Goal: Task Accomplishment & Management: Manage account settings

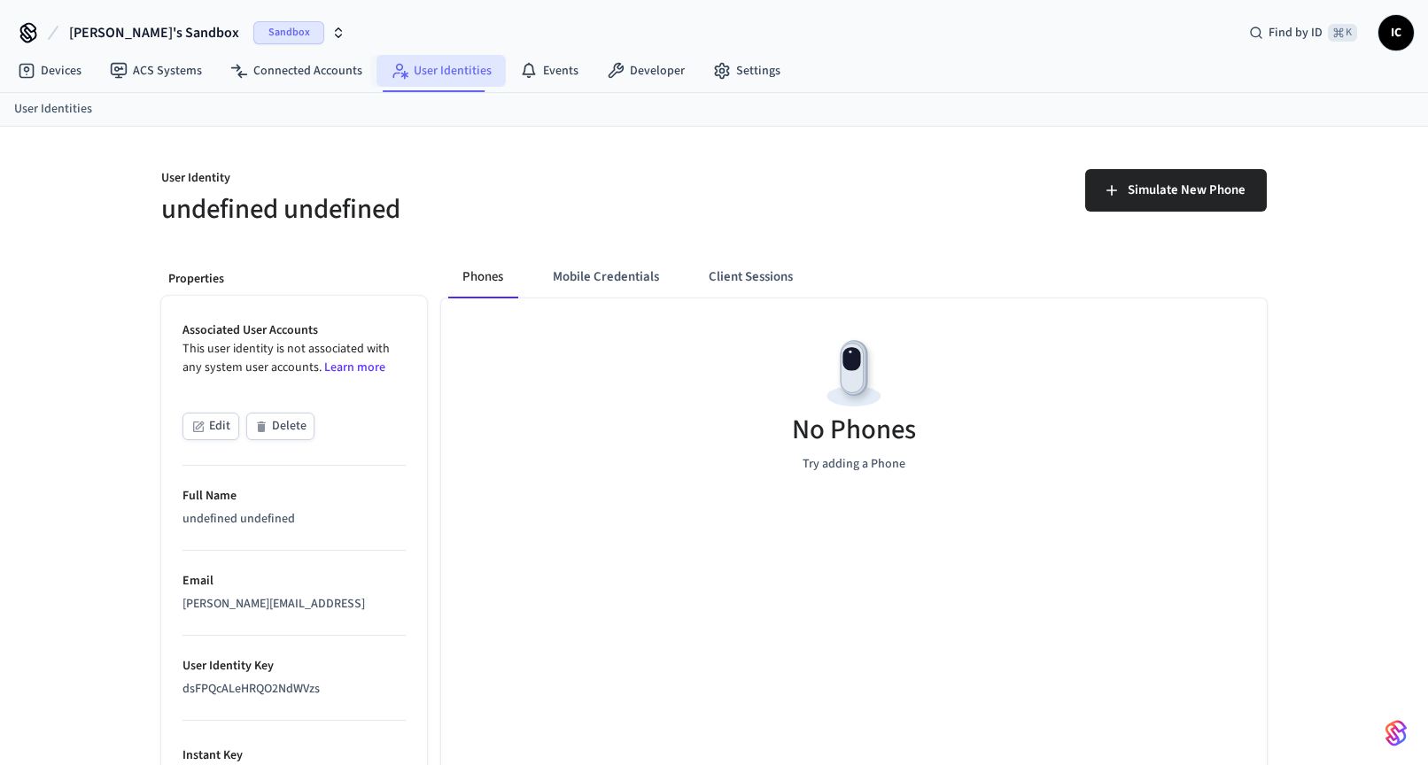
click at [423, 74] on link "User Identities" at bounding box center [440, 71] width 129 height 32
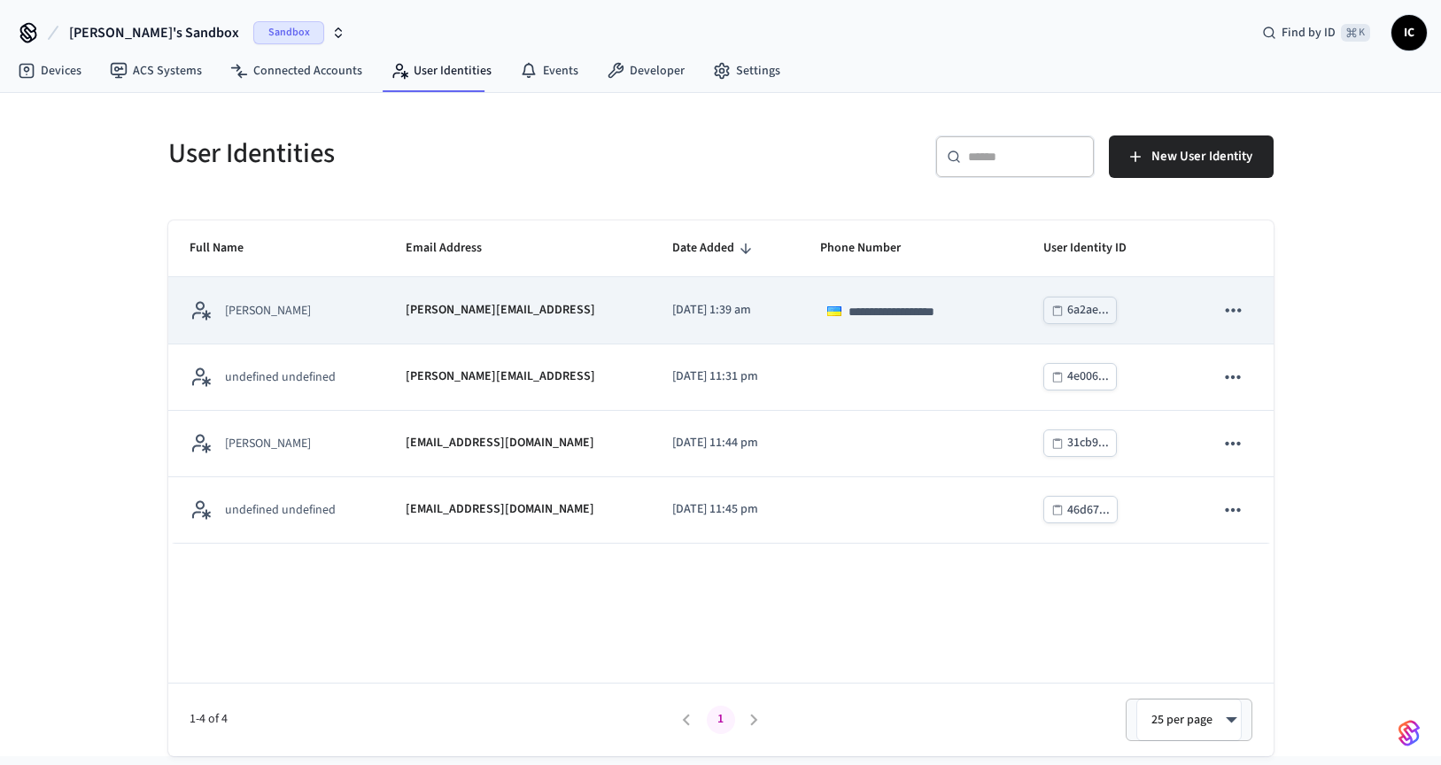
click at [1234, 307] on icon "sticky table" at bounding box center [1233, 310] width 23 height 23
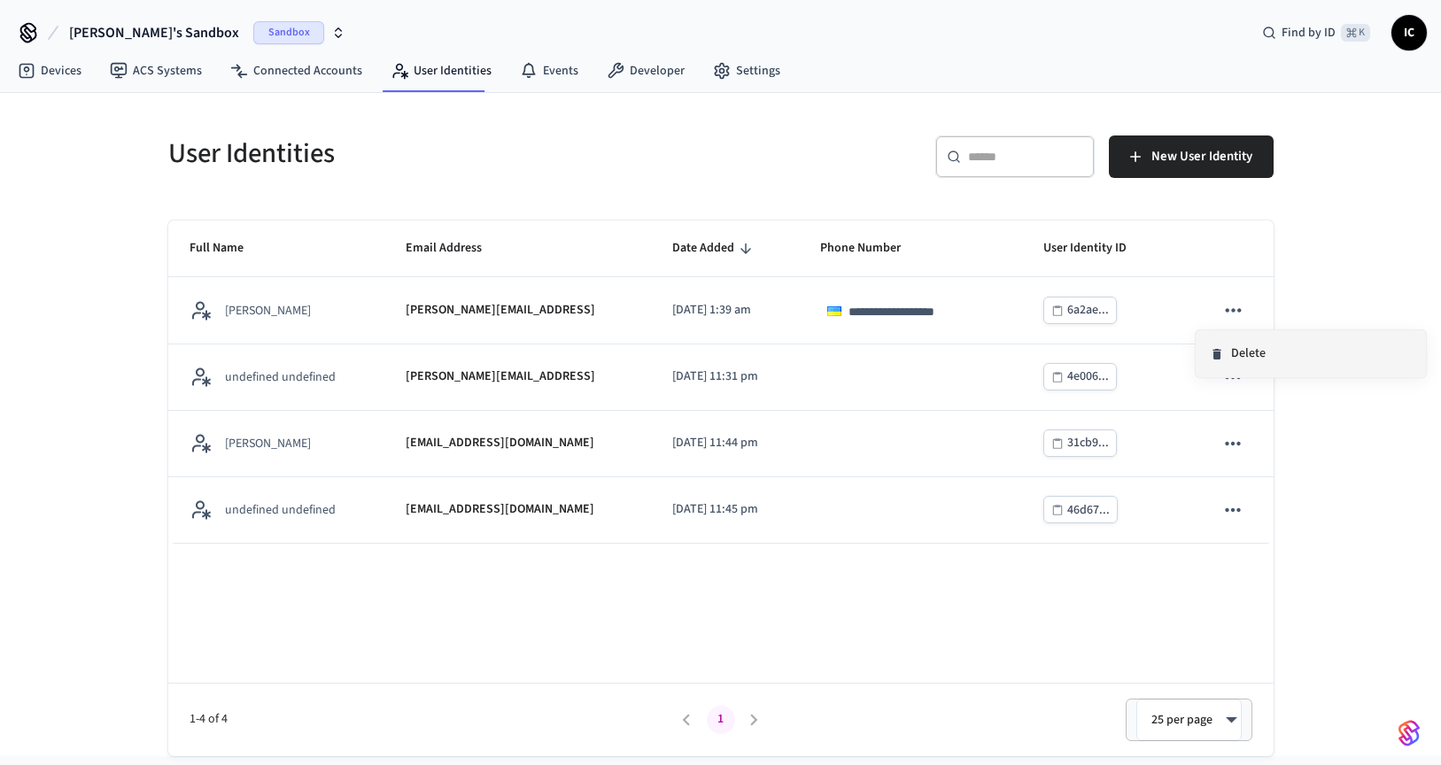
click at [1258, 350] on li "Delete" at bounding box center [1311, 353] width 230 height 47
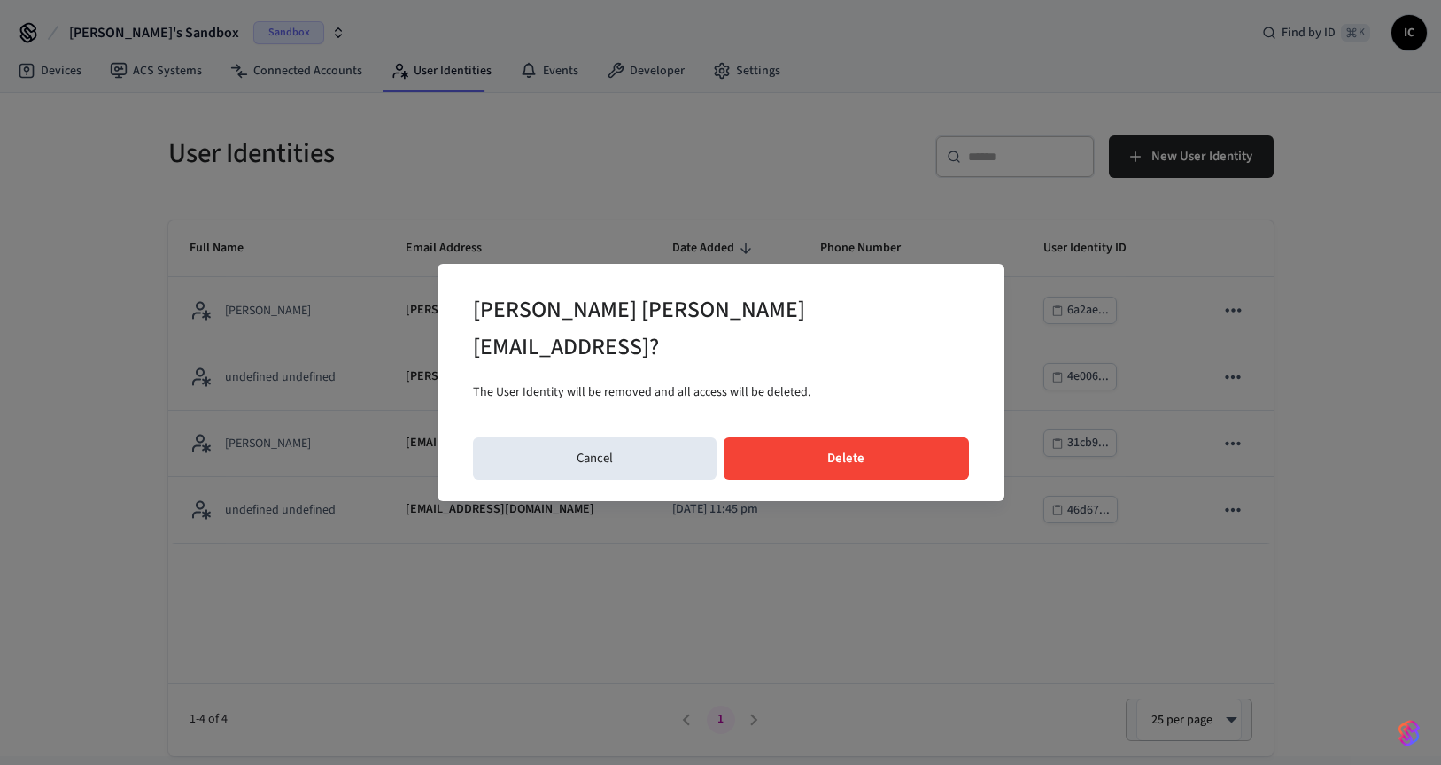
click at [858, 444] on button "Delete" at bounding box center [846, 459] width 245 height 43
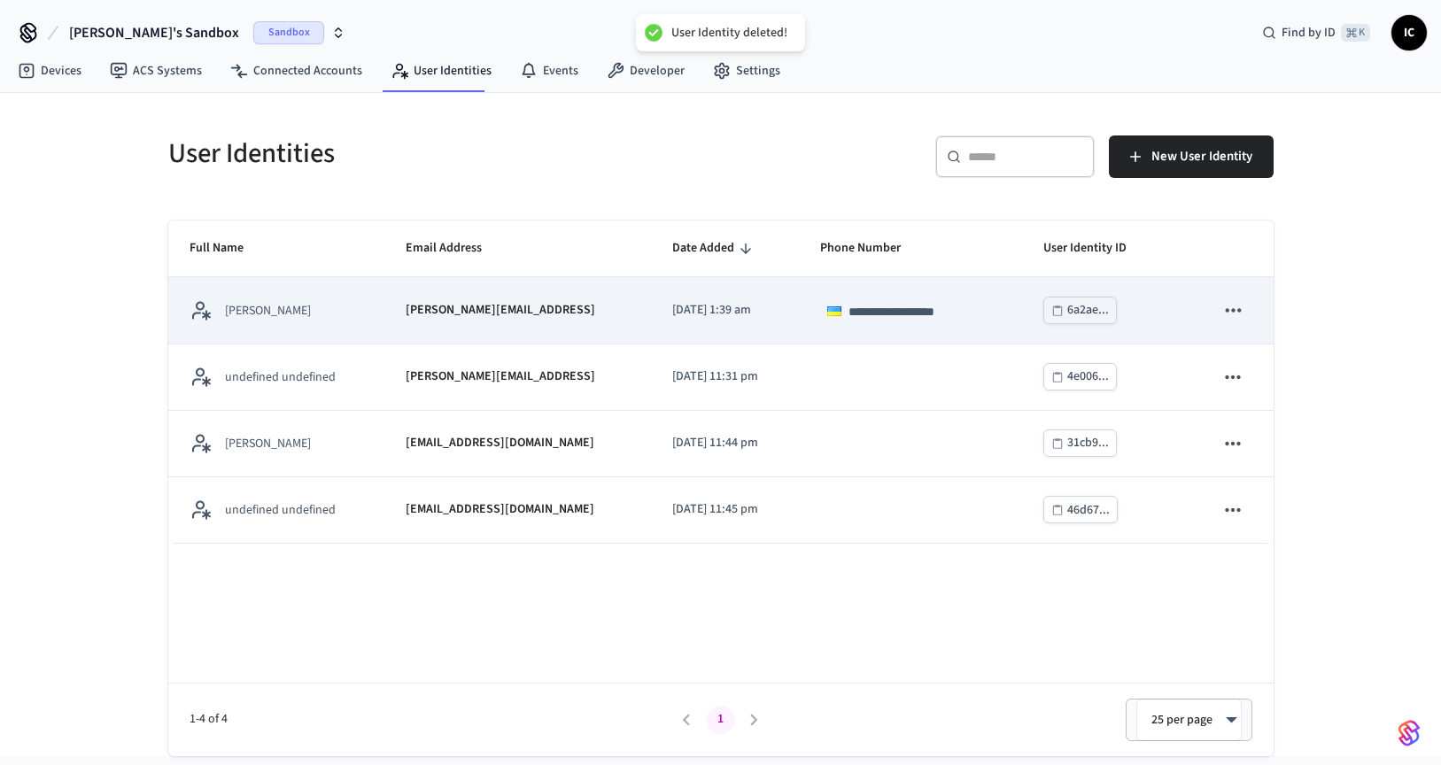
click at [1231, 308] on icon "sticky table" at bounding box center [1233, 310] width 23 height 23
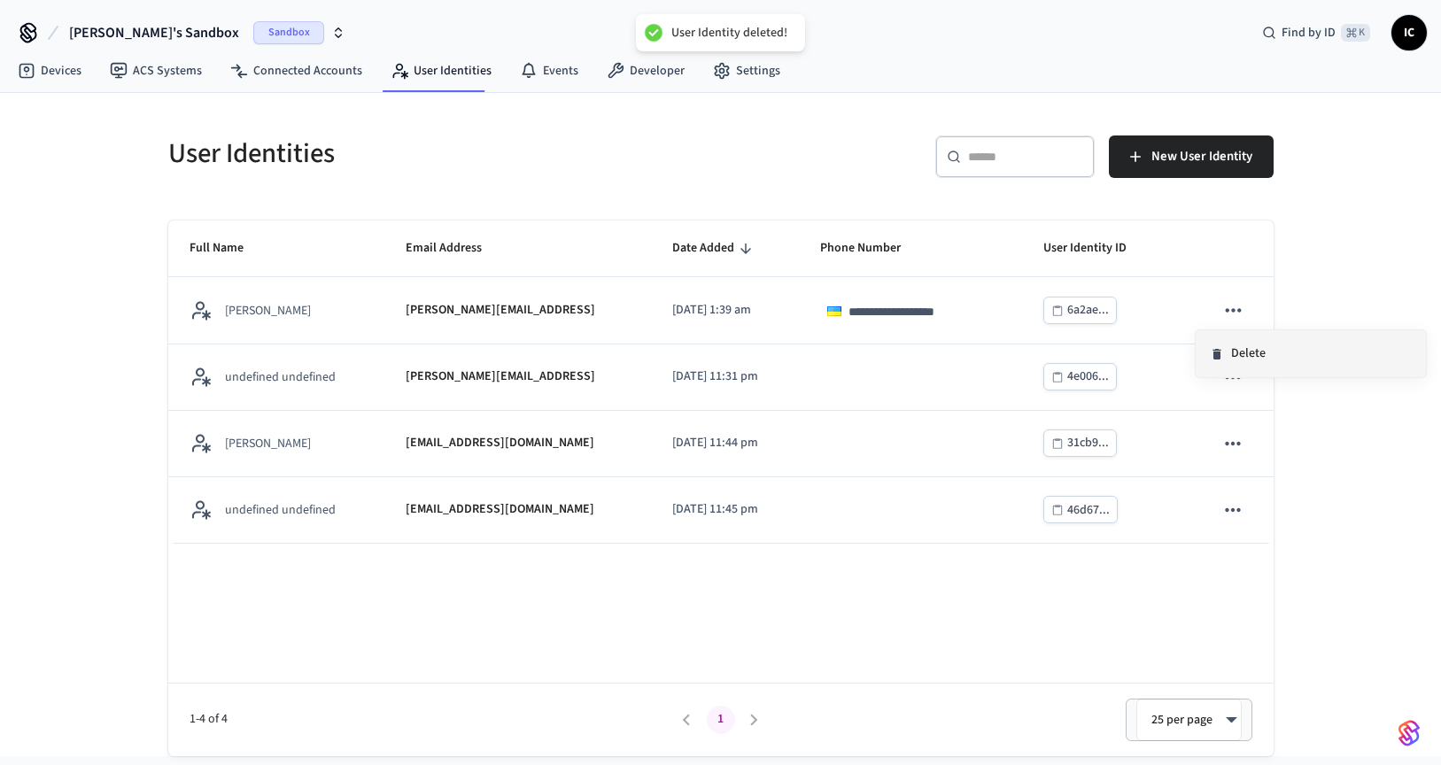
click at [1251, 351] on li "Delete" at bounding box center [1311, 353] width 230 height 47
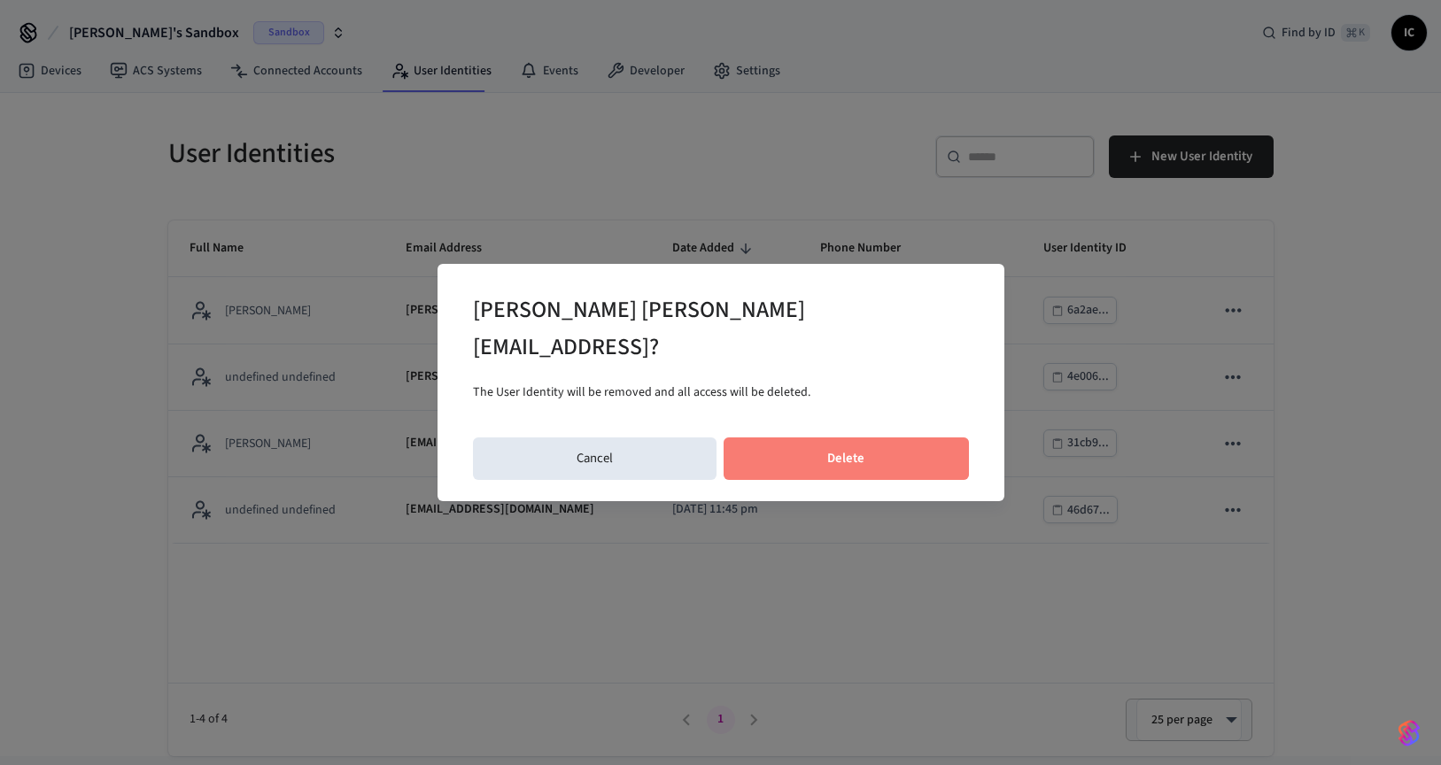
click at [858, 451] on button "Delete" at bounding box center [846, 459] width 245 height 43
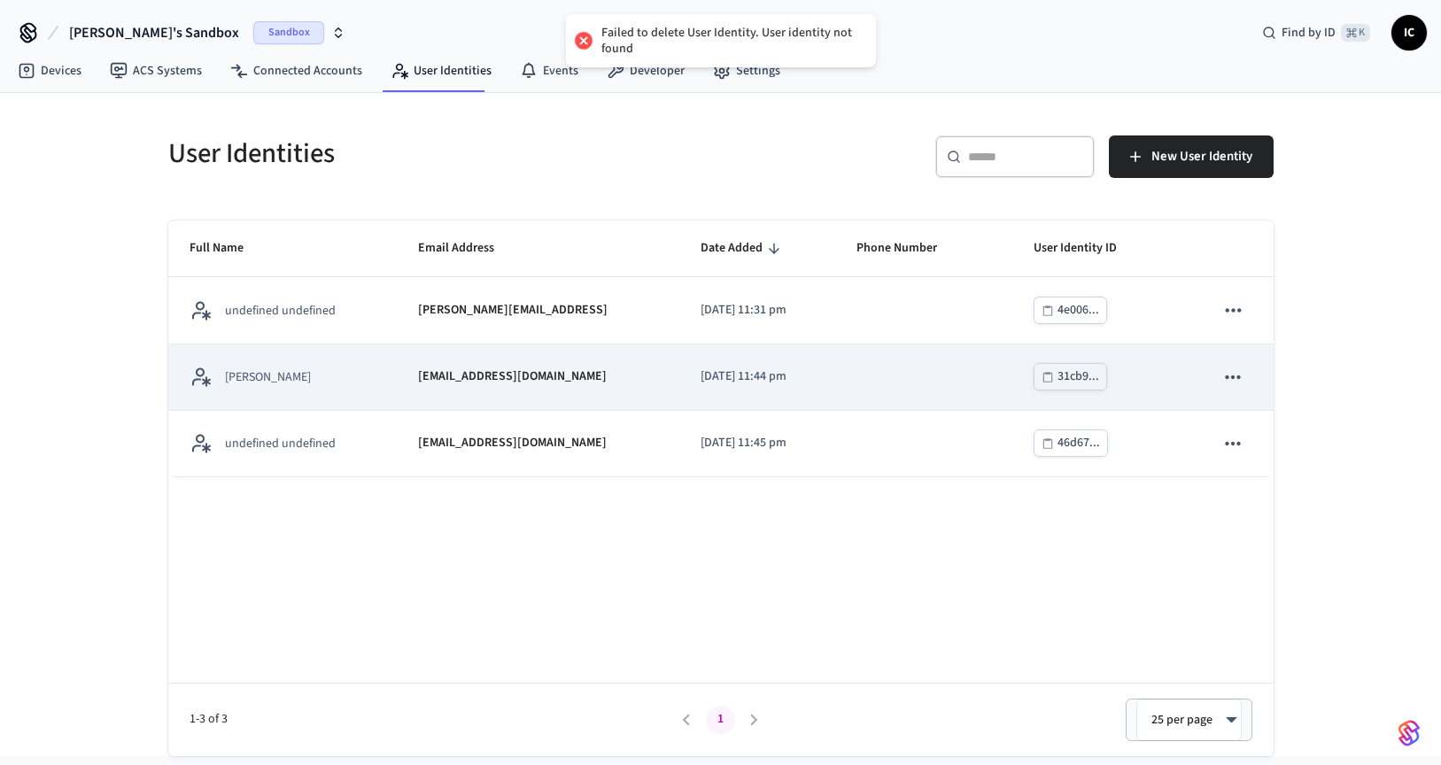
click at [1233, 376] on icon "sticky table" at bounding box center [1233, 377] width 15 height 4
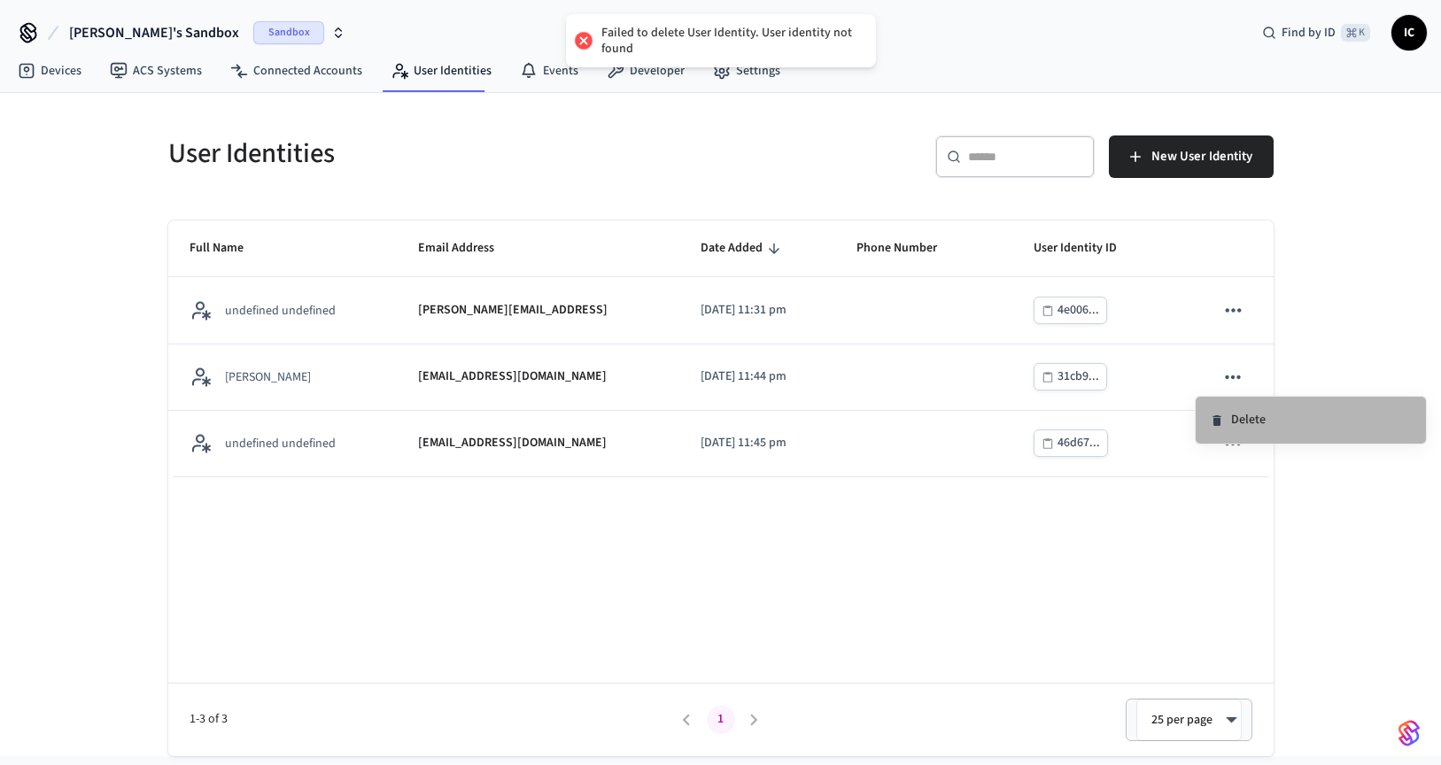
click at [1263, 414] on li "Delete" at bounding box center [1311, 420] width 230 height 47
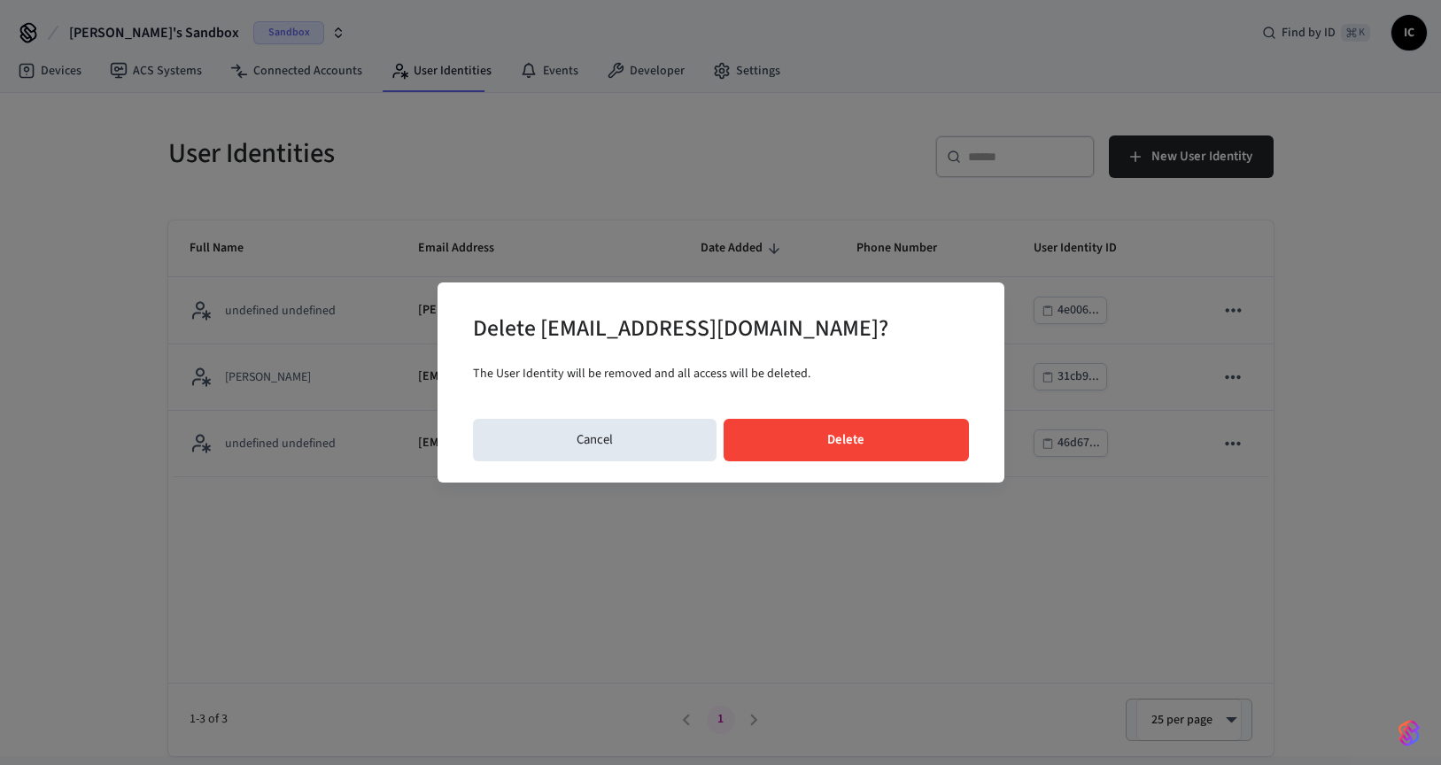
click at [858, 416] on div "Delete justexplauren25@gmail.com? The User Identity will be removed and all acc…" at bounding box center [721, 383] width 567 height 200
click at [862, 447] on button "Delete" at bounding box center [846, 440] width 245 height 43
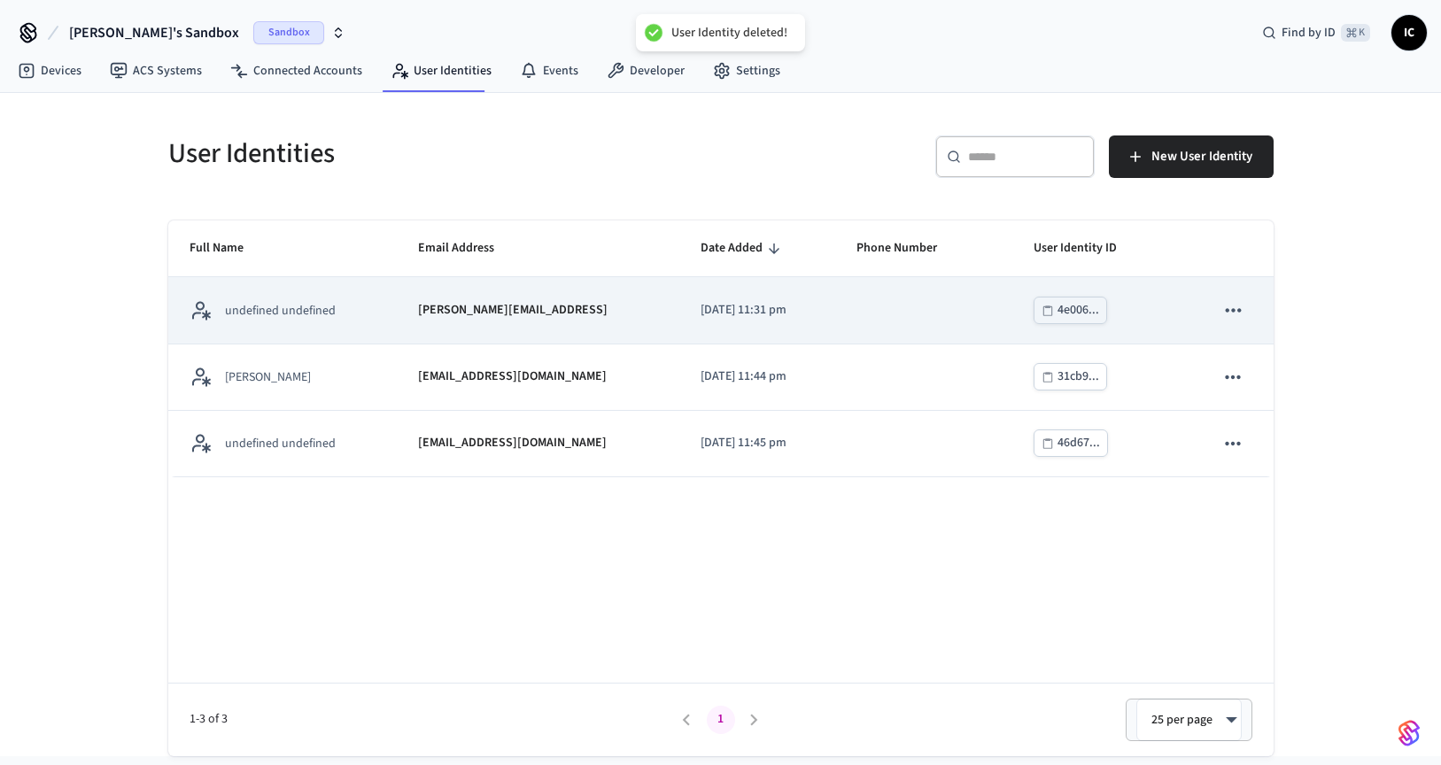
click at [1230, 313] on icon "sticky table" at bounding box center [1233, 310] width 23 height 23
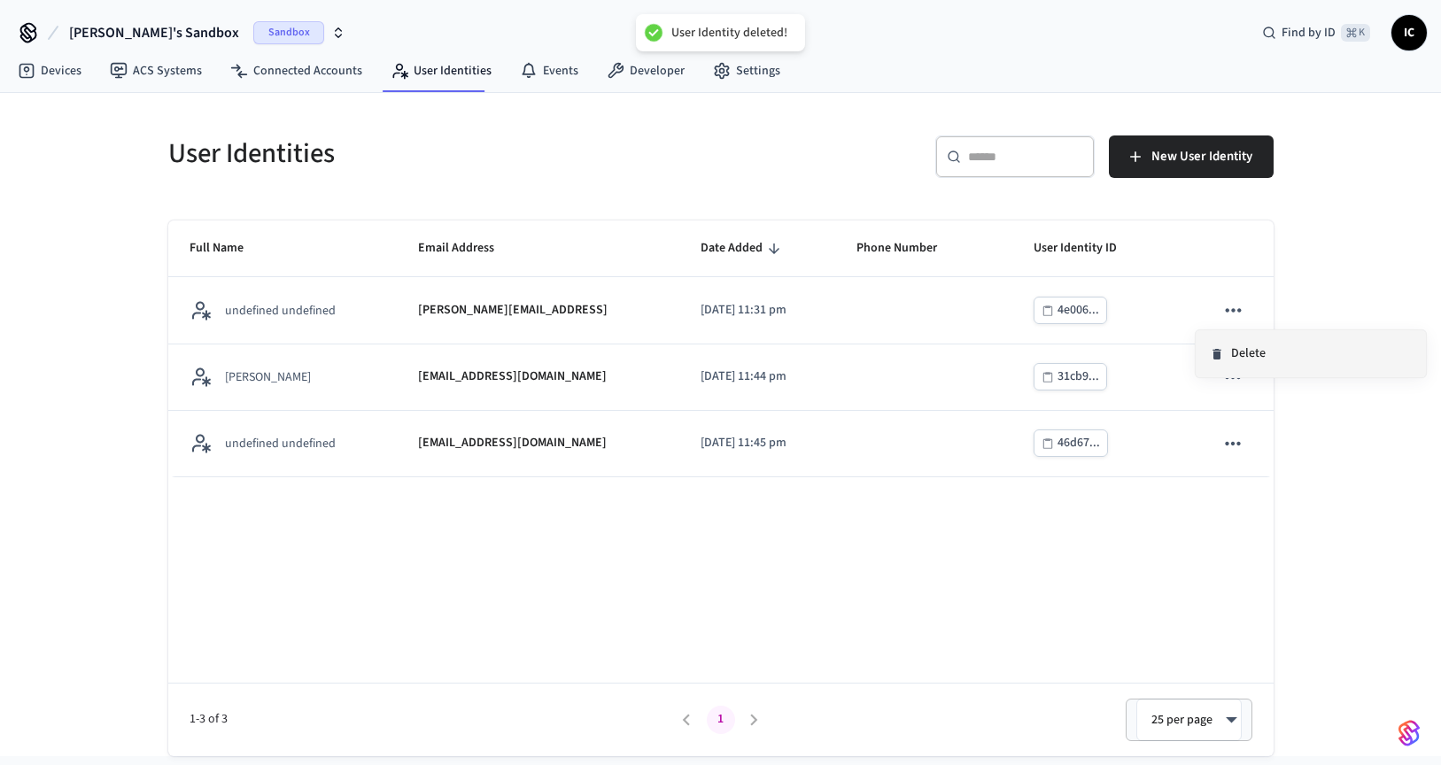
click at [1259, 353] on li "Delete" at bounding box center [1311, 353] width 230 height 47
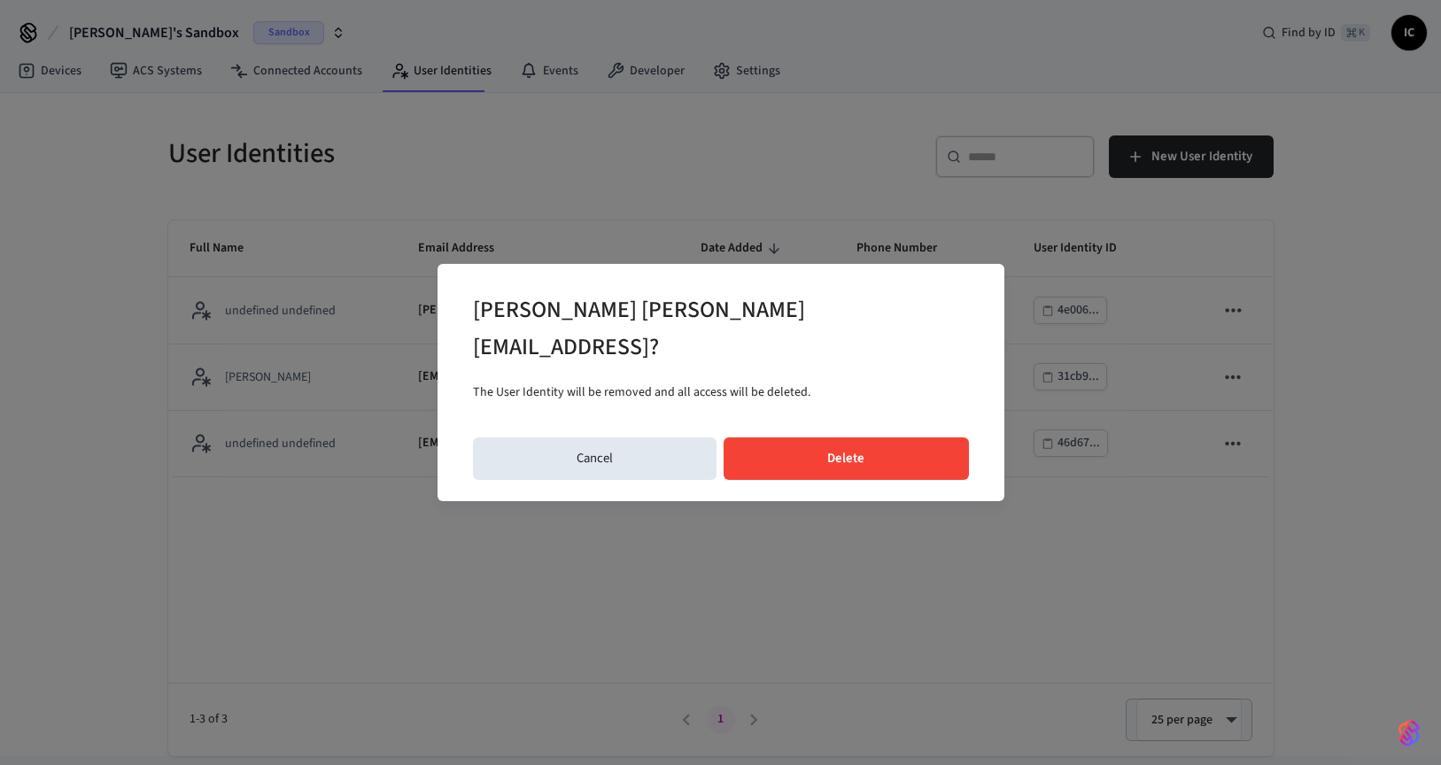
click at [896, 441] on button "Delete" at bounding box center [846, 459] width 245 height 43
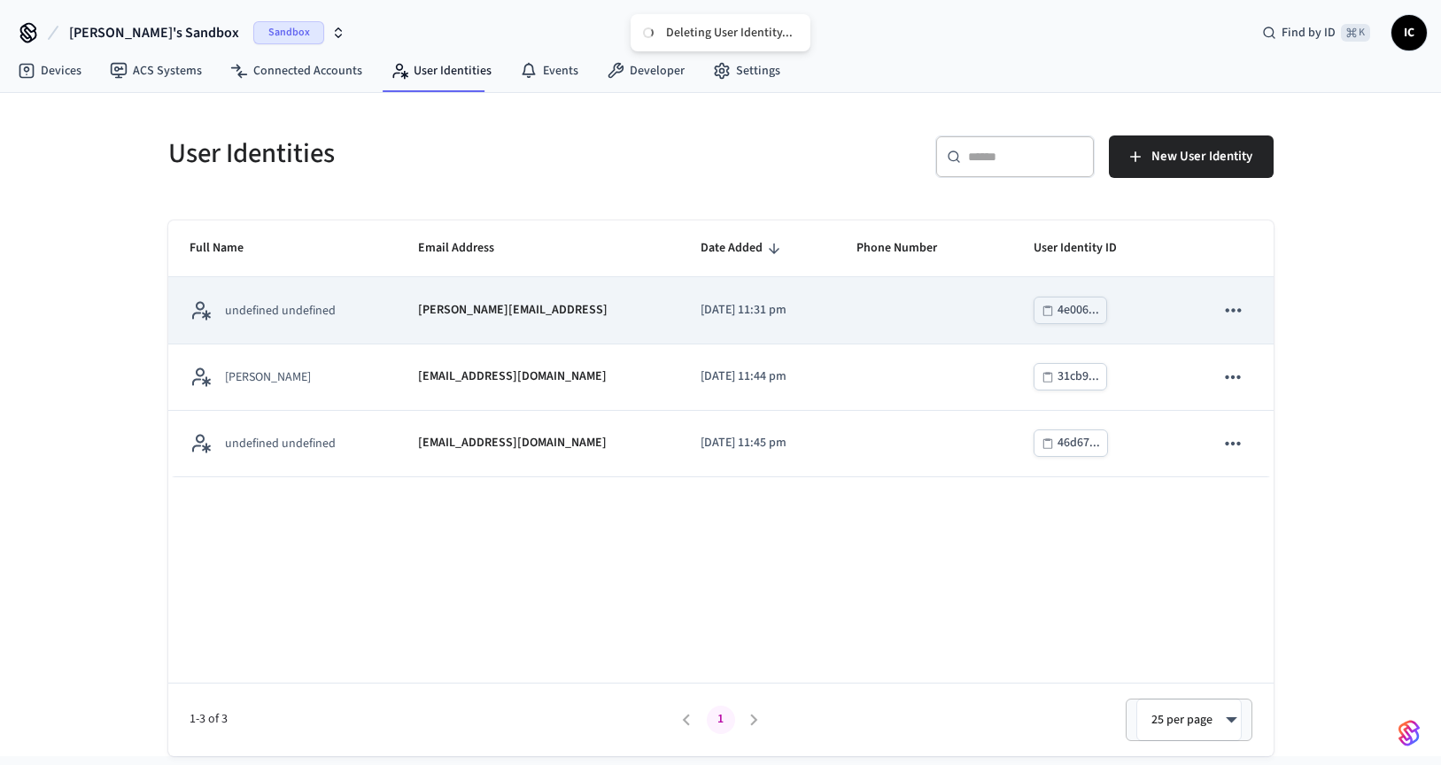
click at [1237, 307] on icon "sticky table" at bounding box center [1233, 310] width 23 height 23
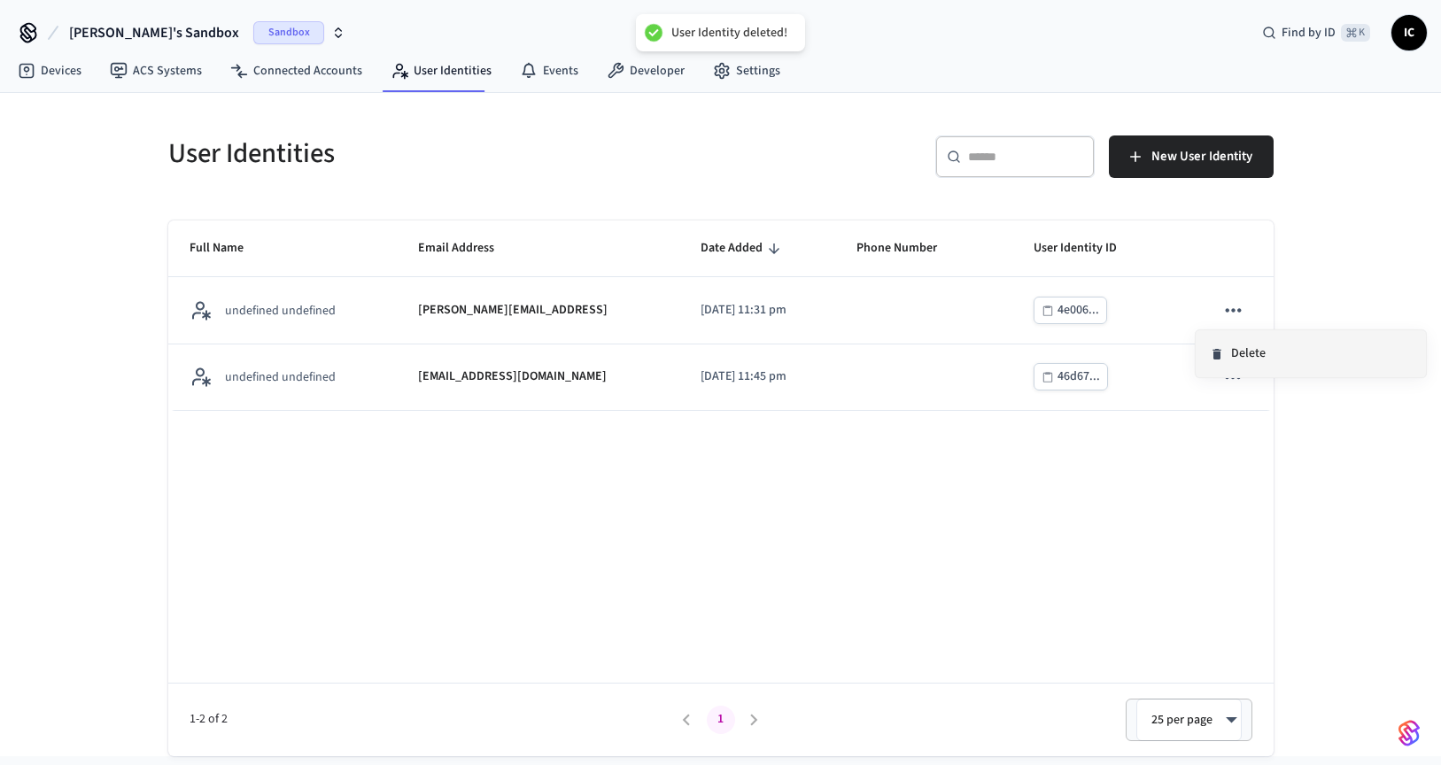
click at [1274, 354] on li "Delete" at bounding box center [1311, 353] width 230 height 47
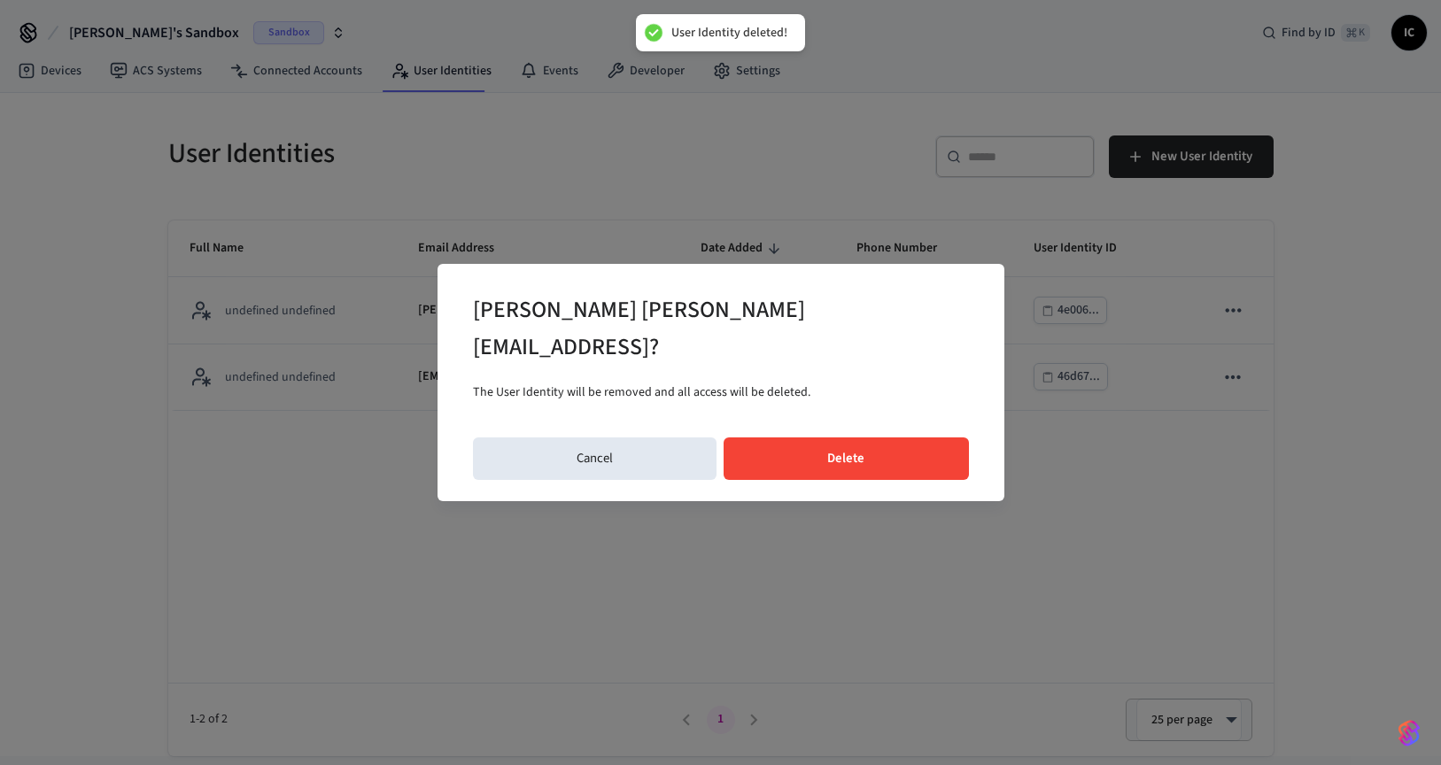
click at [834, 454] on button "Delete" at bounding box center [846, 459] width 245 height 43
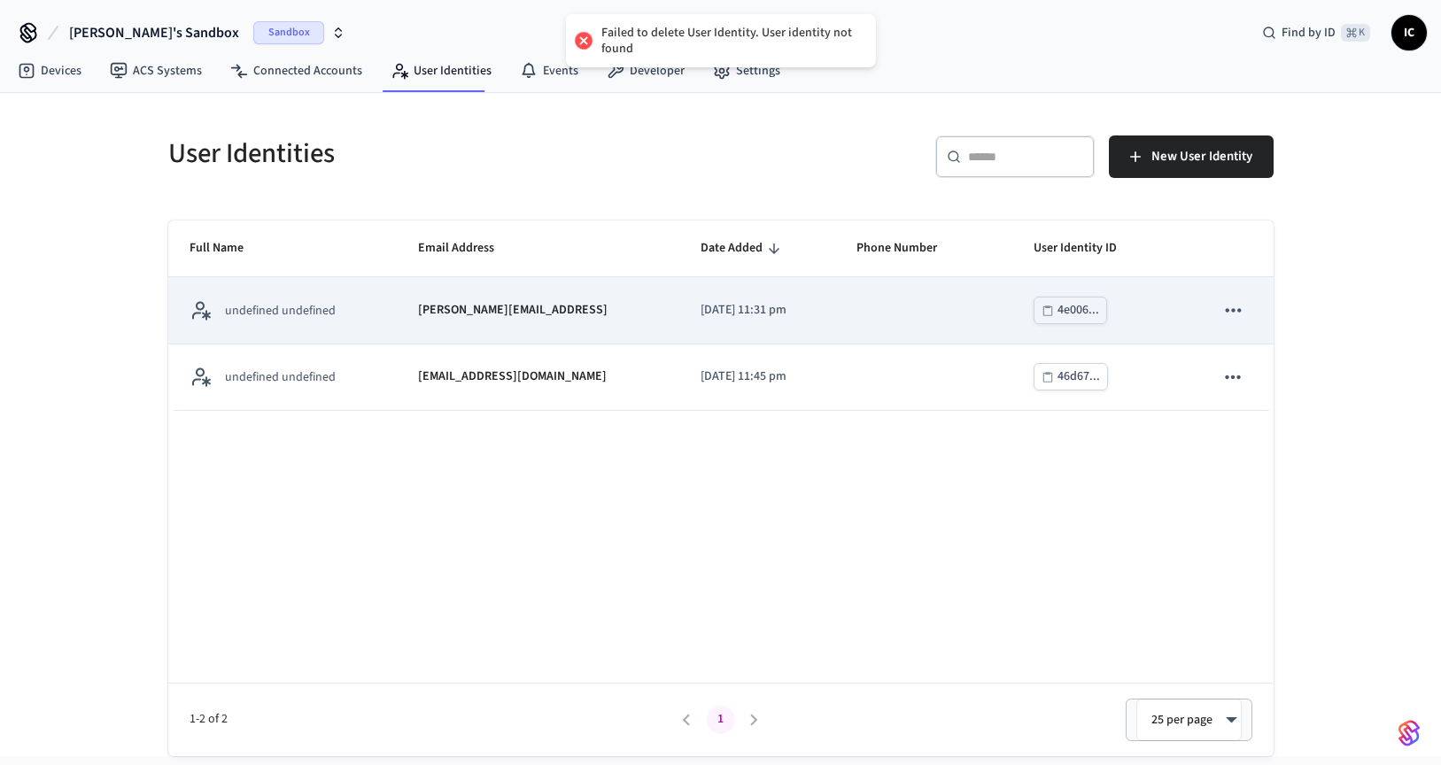
click at [1235, 310] on icon "sticky table" at bounding box center [1233, 310] width 23 height 23
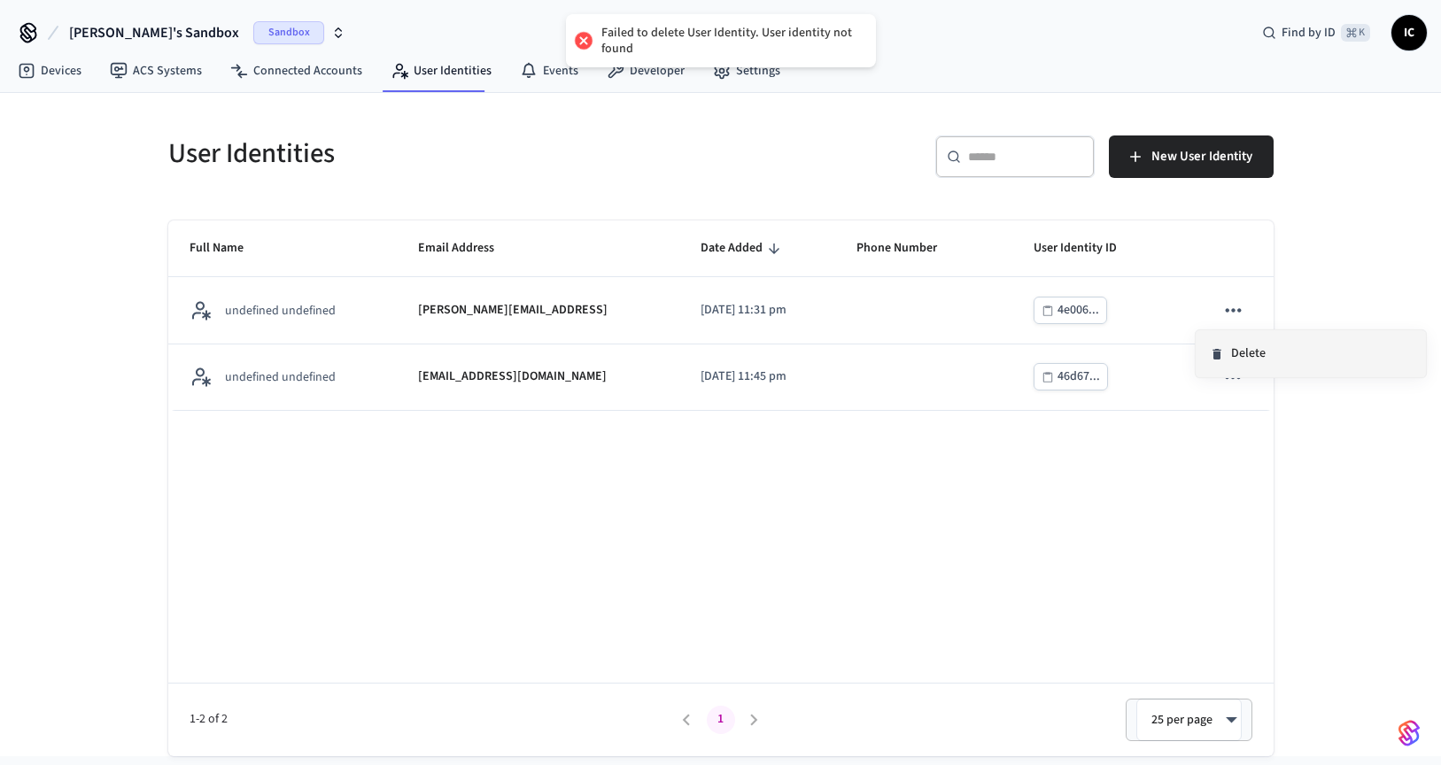
click at [1281, 353] on li "Delete" at bounding box center [1311, 353] width 230 height 47
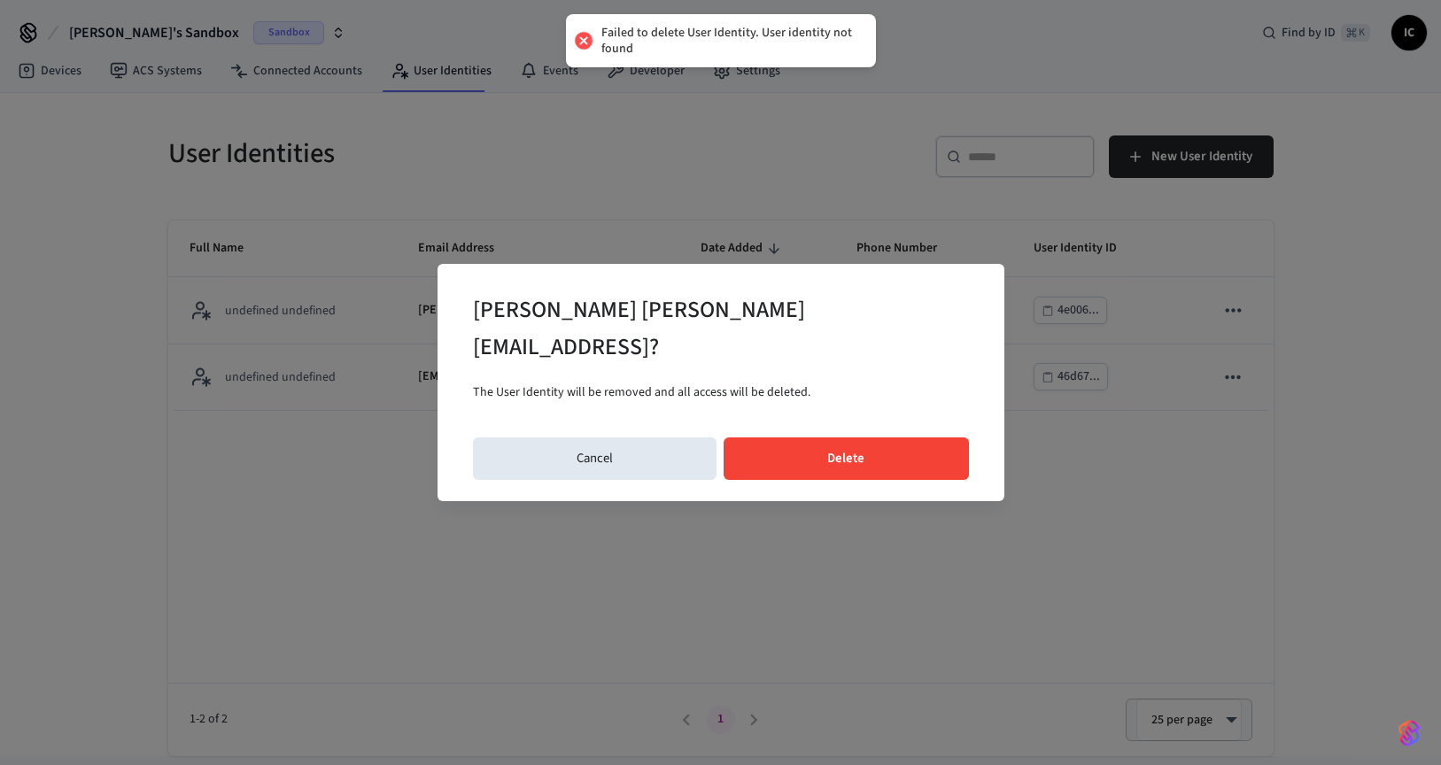
click at [927, 440] on button "Delete" at bounding box center [846, 459] width 245 height 43
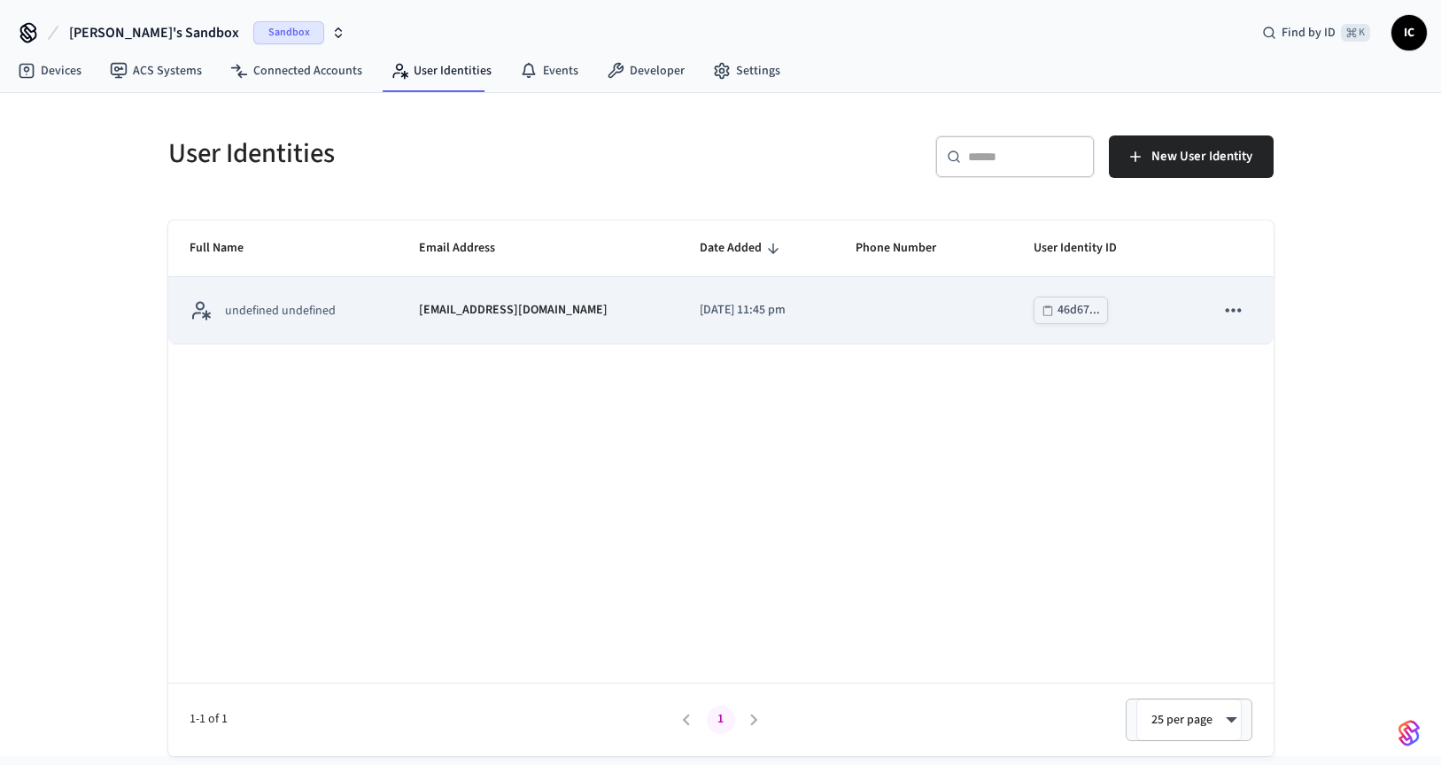
click at [1225, 312] on icon "sticky table" at bounding box center [1233, 310] width 23 height 23
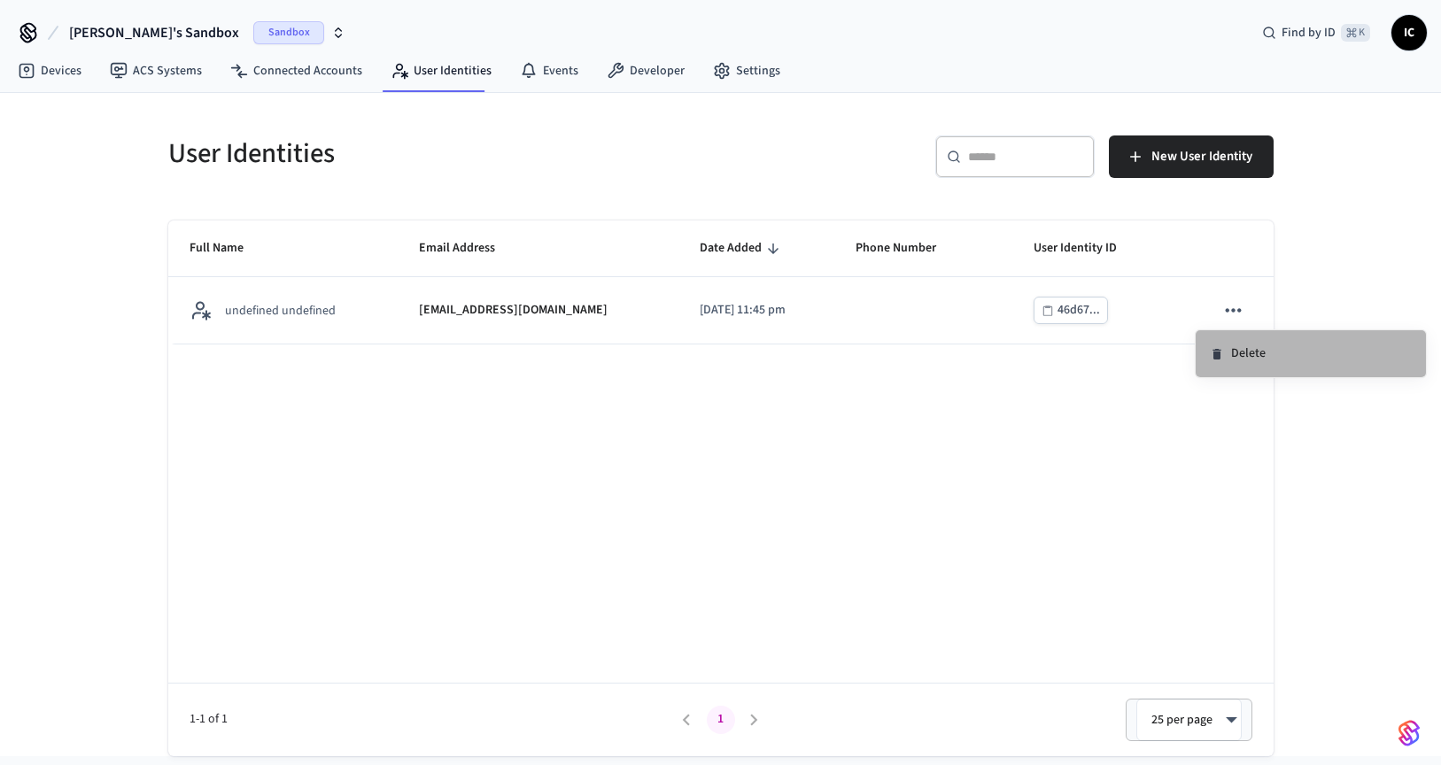
click at [1232, 345] on li "Delete" at bounding box center [1311, 353] width 230 height 47
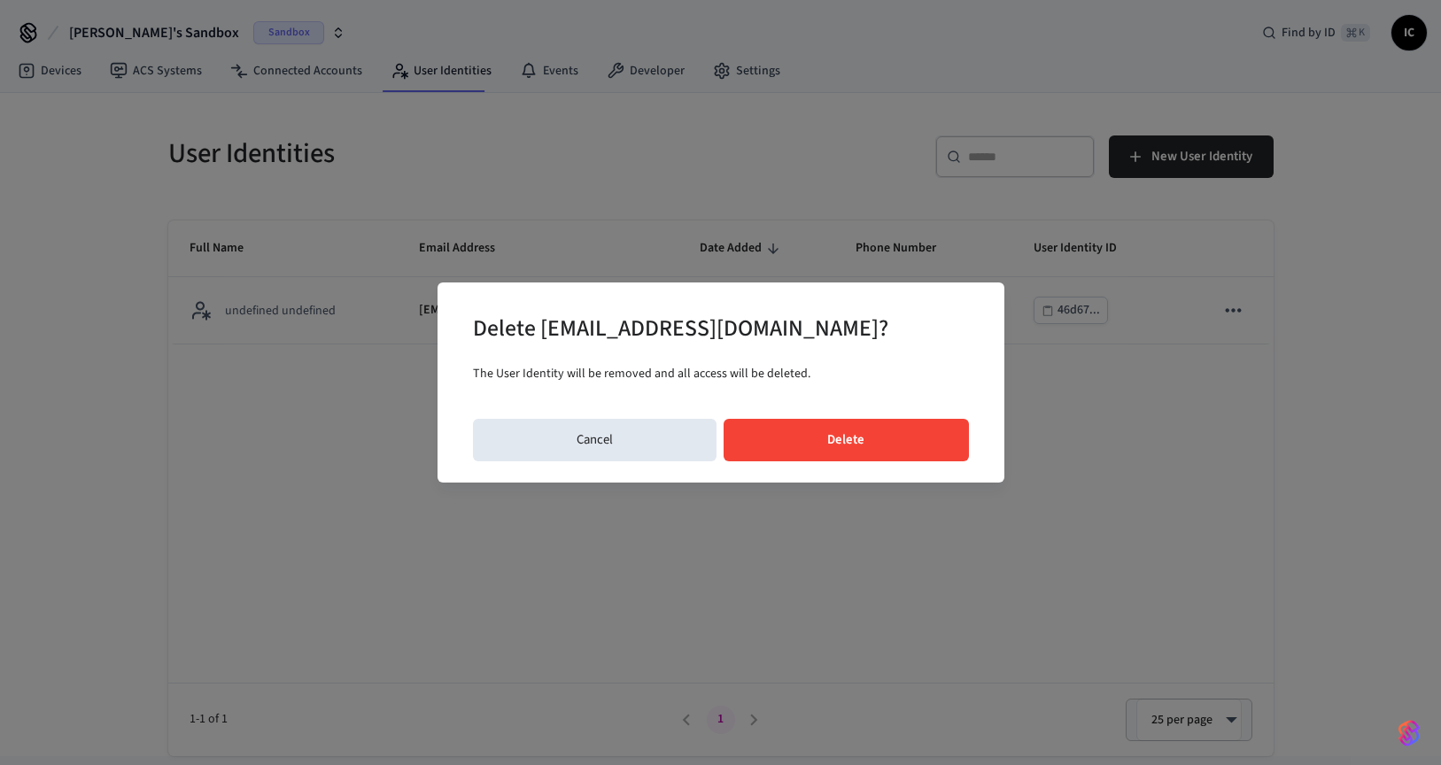
click at [912, 445] on button "Delete" at bounding box center [846, 440] width 245 height 43
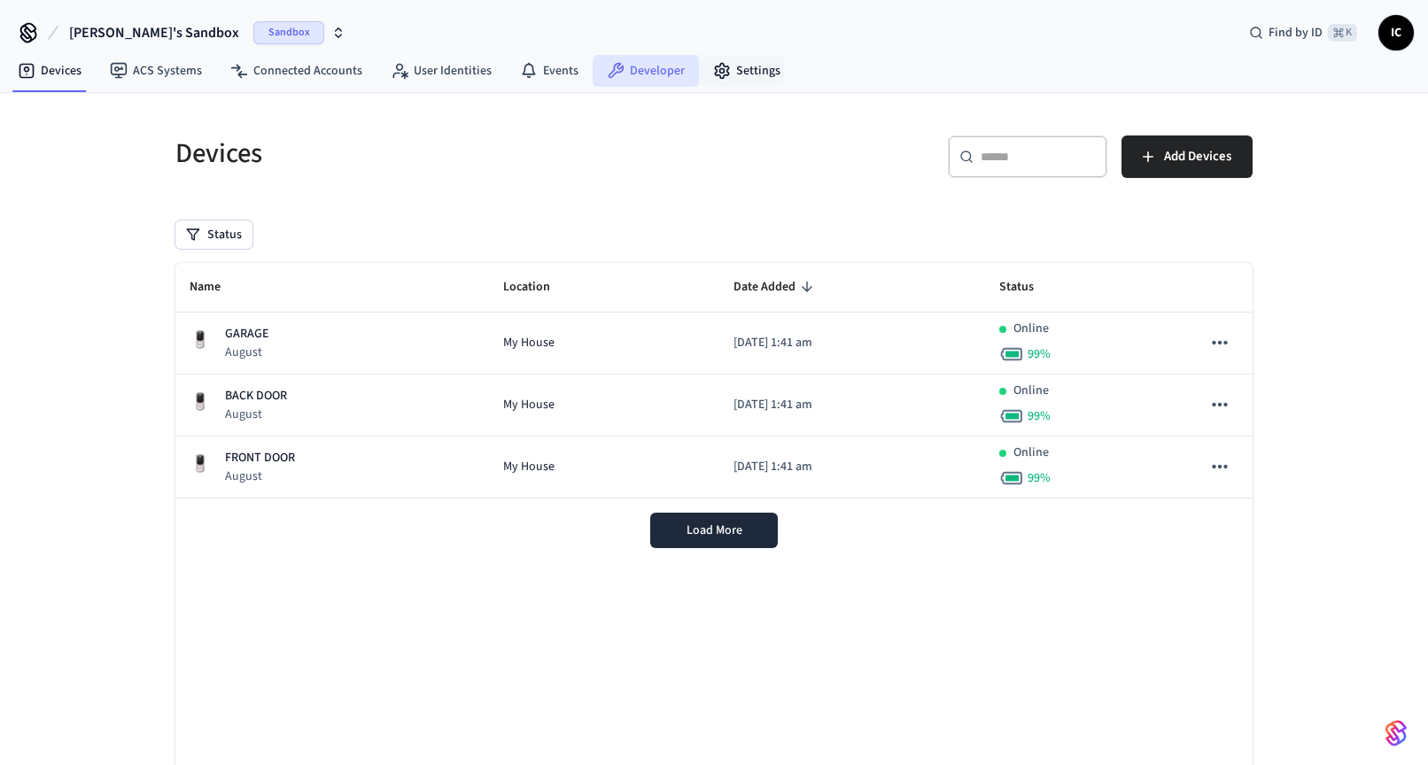
click at [661, 70] on link "Developer" at bounding box center [646, 71] width 106 height 32
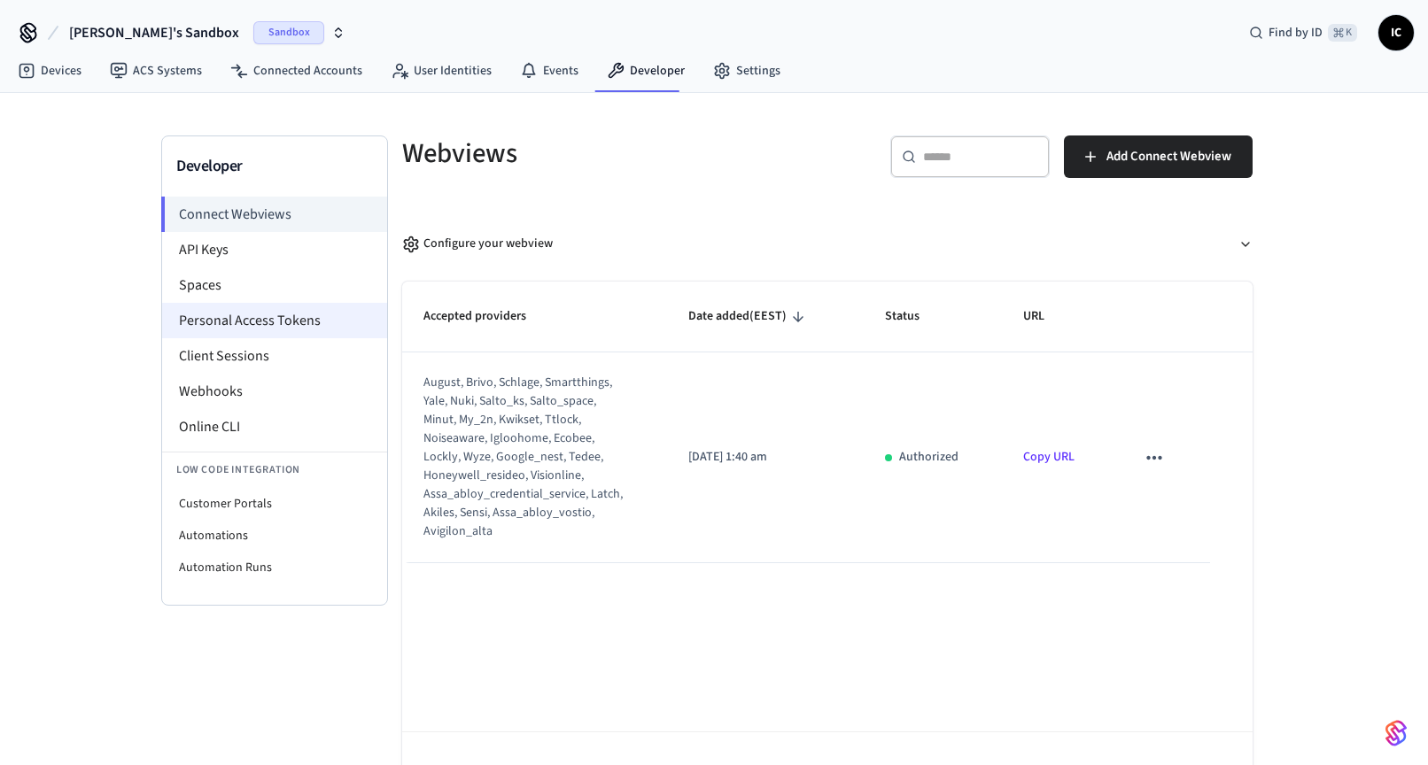
click at [253, 324] on li "Personal Access Tokens" at bounding box center [274, 320] width 225 height 35
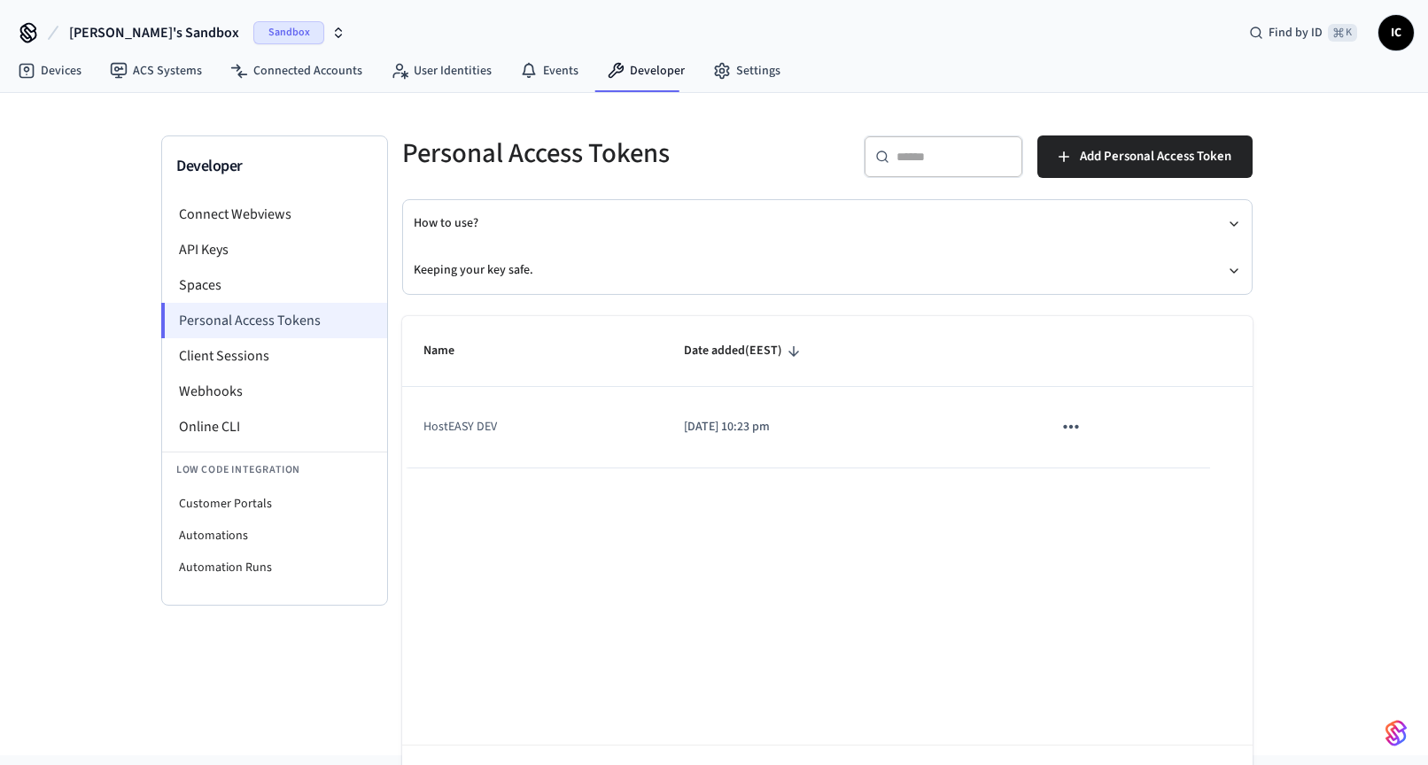
click at [219, 316] on li "Personal Access Tokens" at bounding box center [274, 320] width 226 height 35
click at [222, 273] on li "Spaces" at bounding box center [274, 285] width 225 height 35
click at [229, 241] on li "API Keys" at bounding box center [274, 249] width 225 height 35
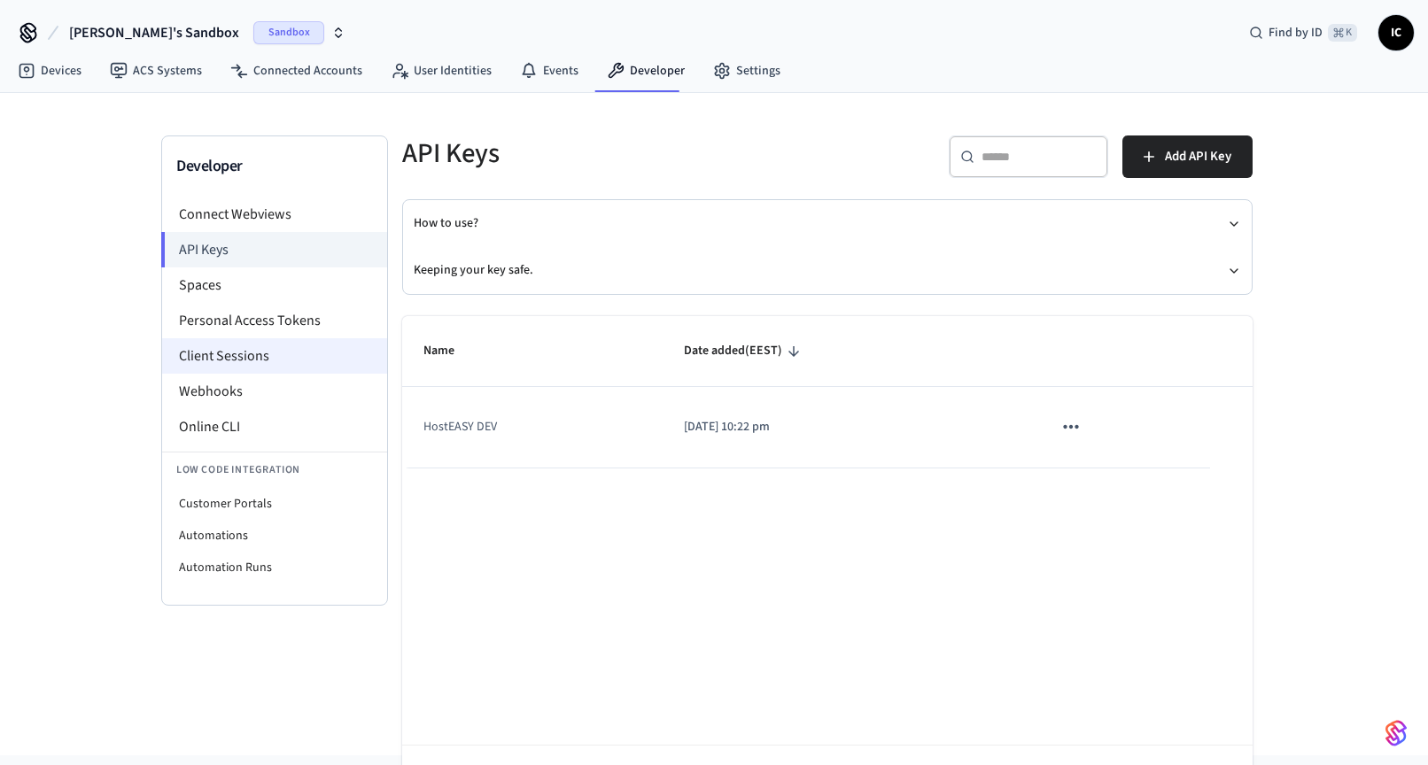
click at [281, 354] on li "Client Sessions" at bounding box center [274, 355] width 225 height 35
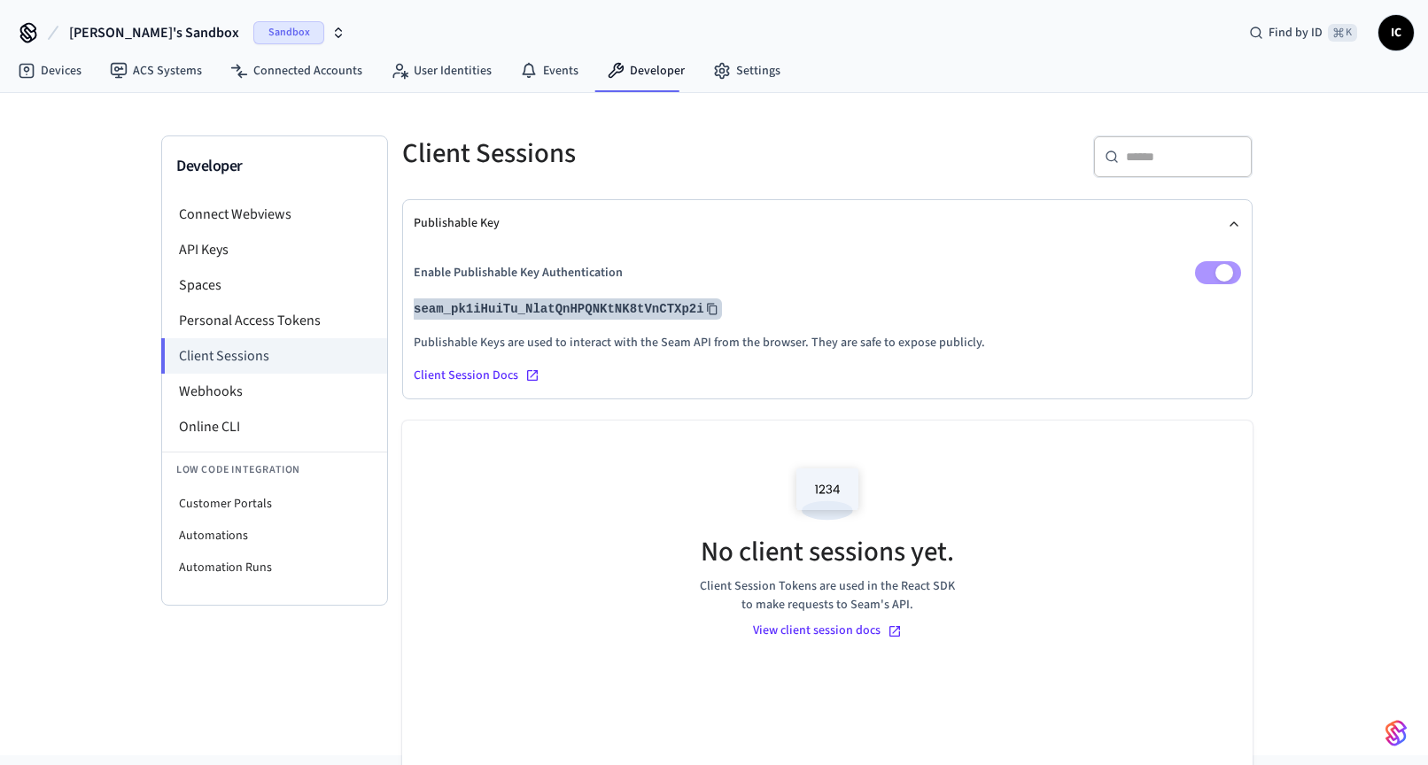
click at [557, 310] on button "seam_pk1iHuiTu_NlatQnHPQNKtNK8tVnCTXp2i" at bounding box center [566, 309] width 312 height 21
click at [557, 299] on button "seam_pk1iHuiTu_NlatQnHPQNKtNK8tVnCTXp2i" at bounding box center [566, 309] width 312 height 21
